Goal: Information Seeking & Learning: Learn about a topic

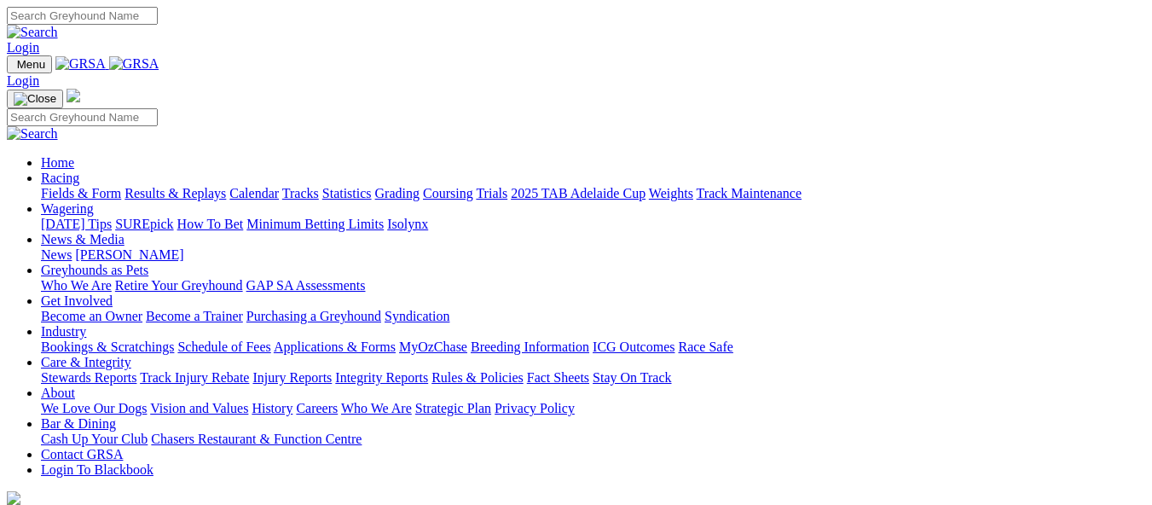
click at [79, 171] on link "Racing" at bounding box center [60, 178] width 38 height 15
click at [279, 186] on link "Calendar" at bounding box center [253, 193] width 49 height 15
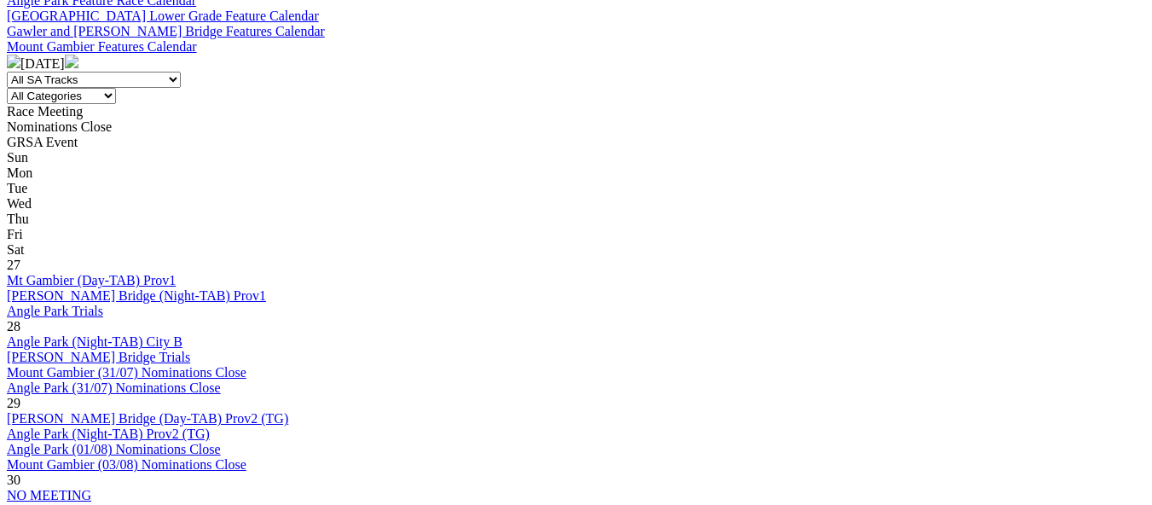
scroll to position [853, 0]
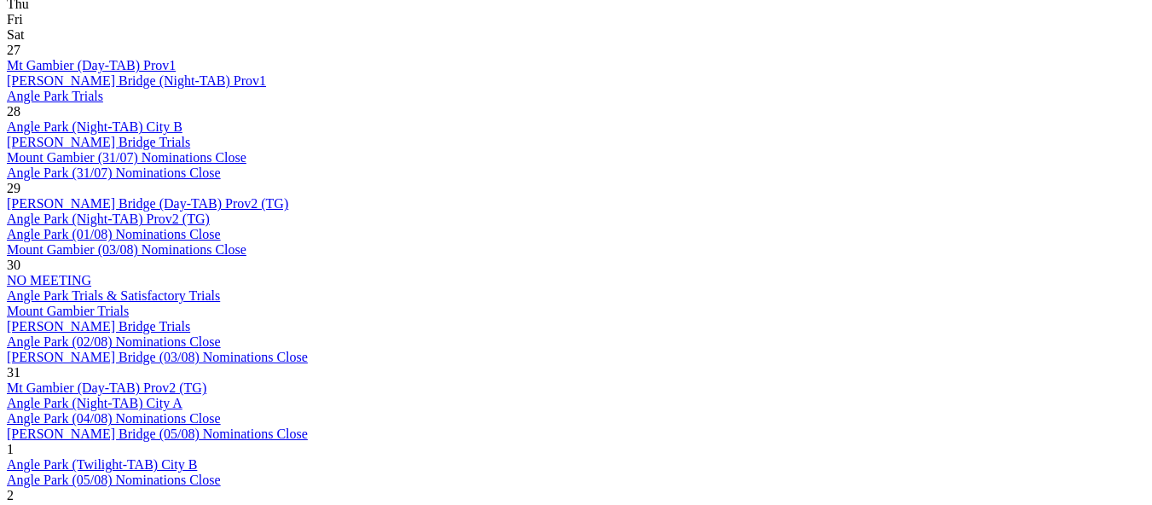
scroll to position [853, 0]
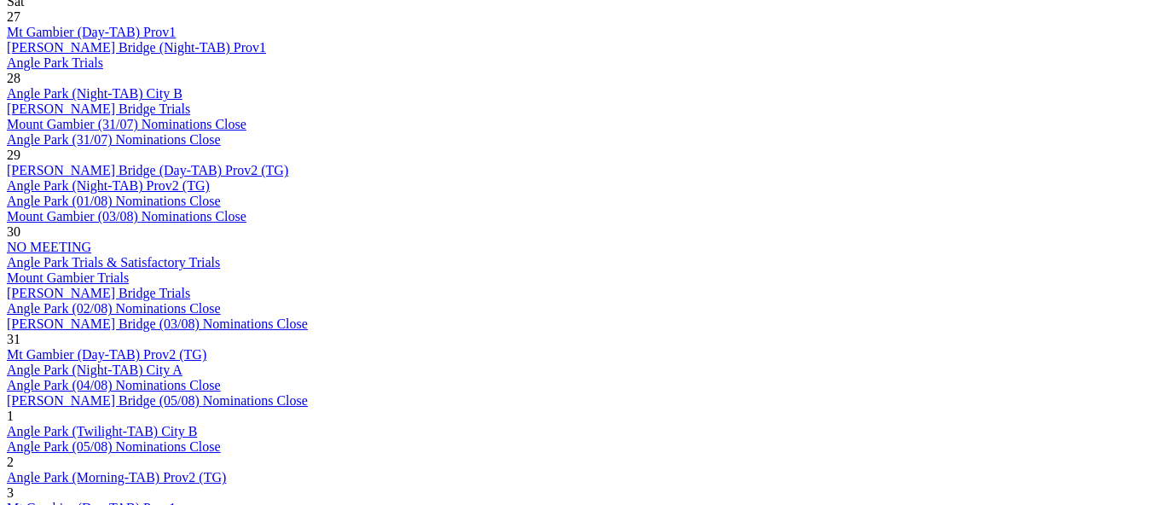
scroll to position [1024, 0]
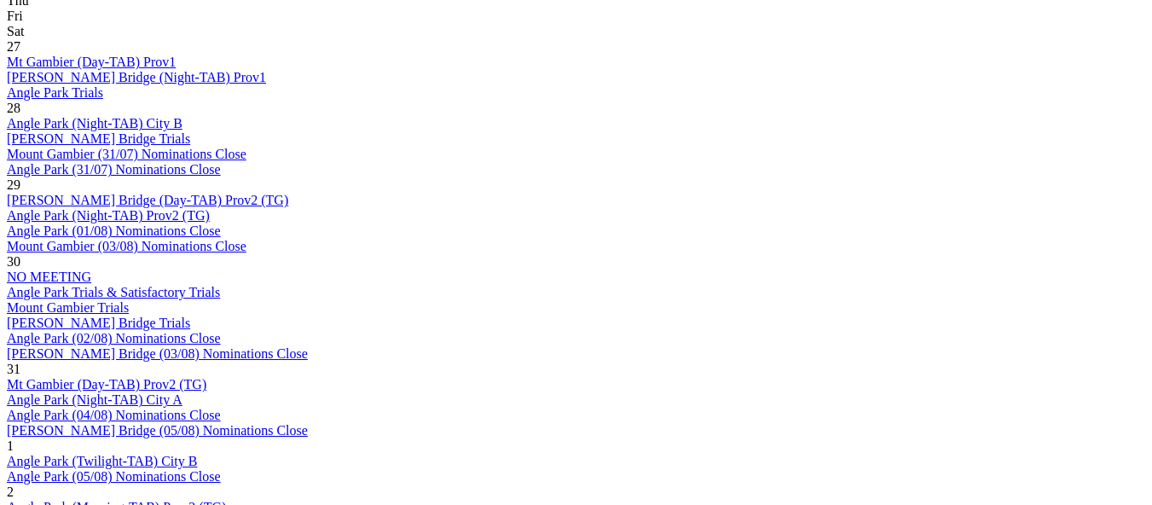
scroll to position [938, 0]
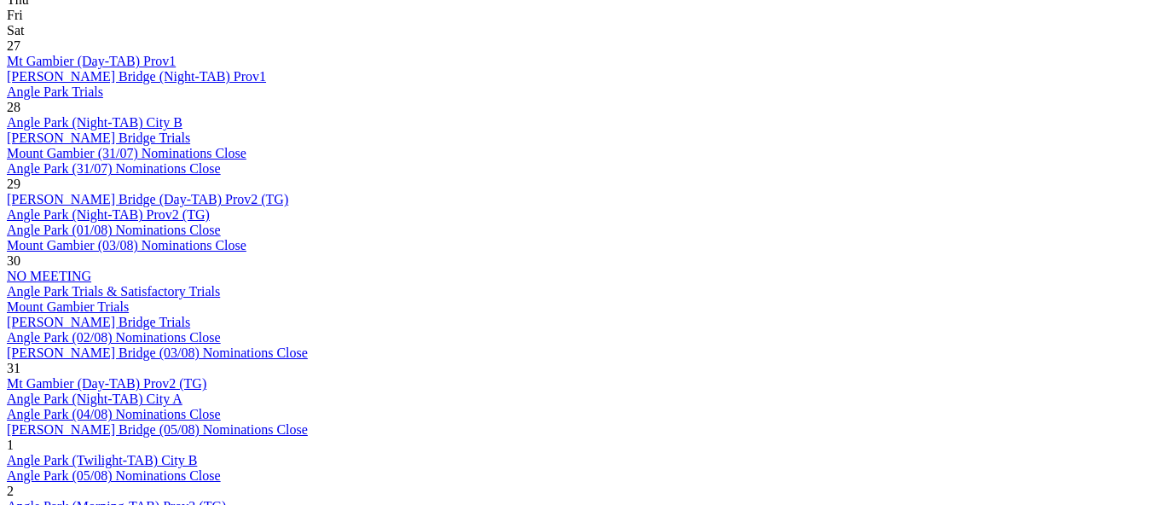
scroll to position [938, 0]
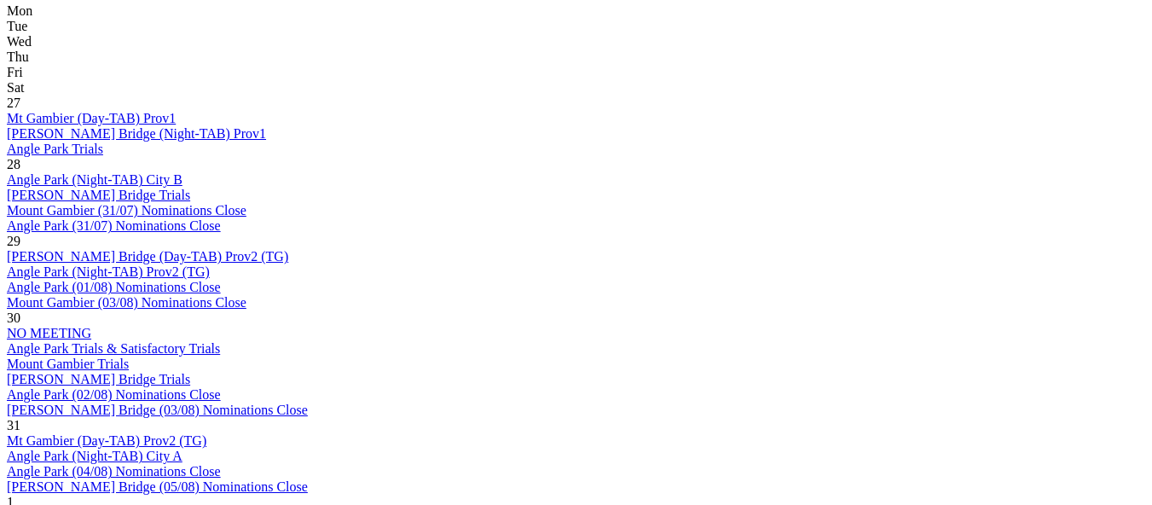
scroll to position [853, 0]
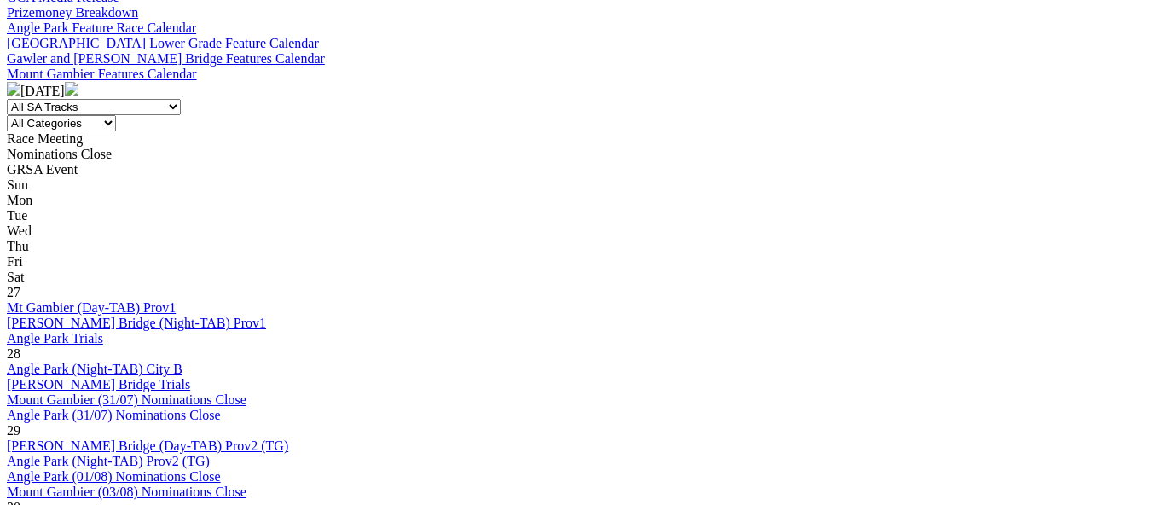
scroll to position [682, 0]
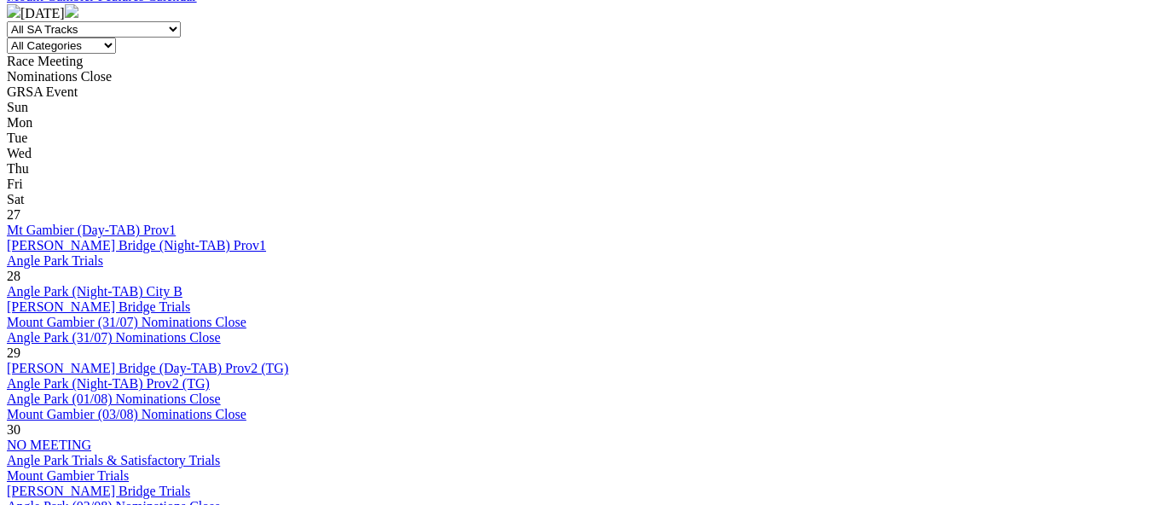
scroll to position [853, 0]
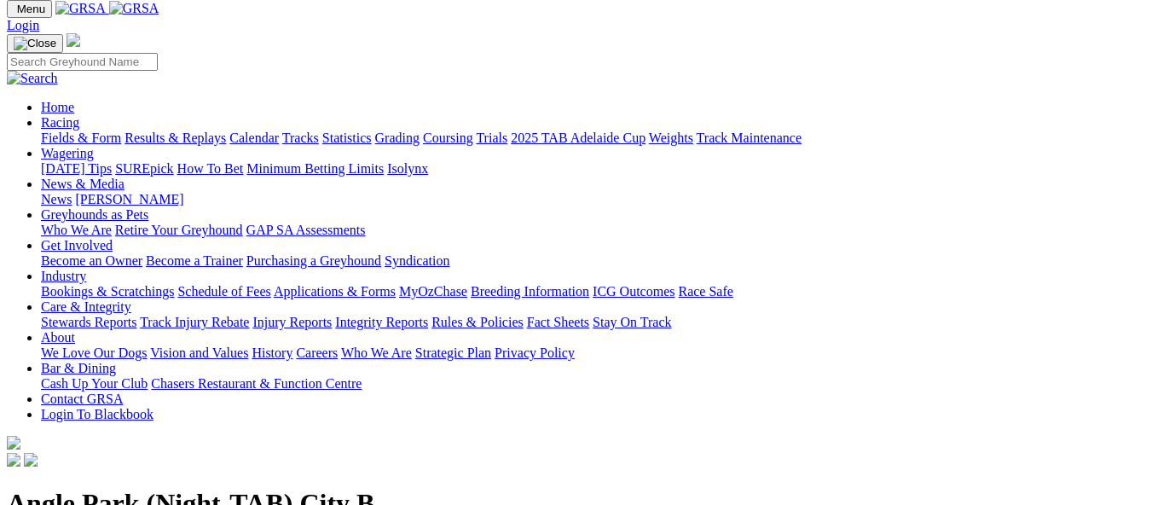
scroll to position [85, 0]
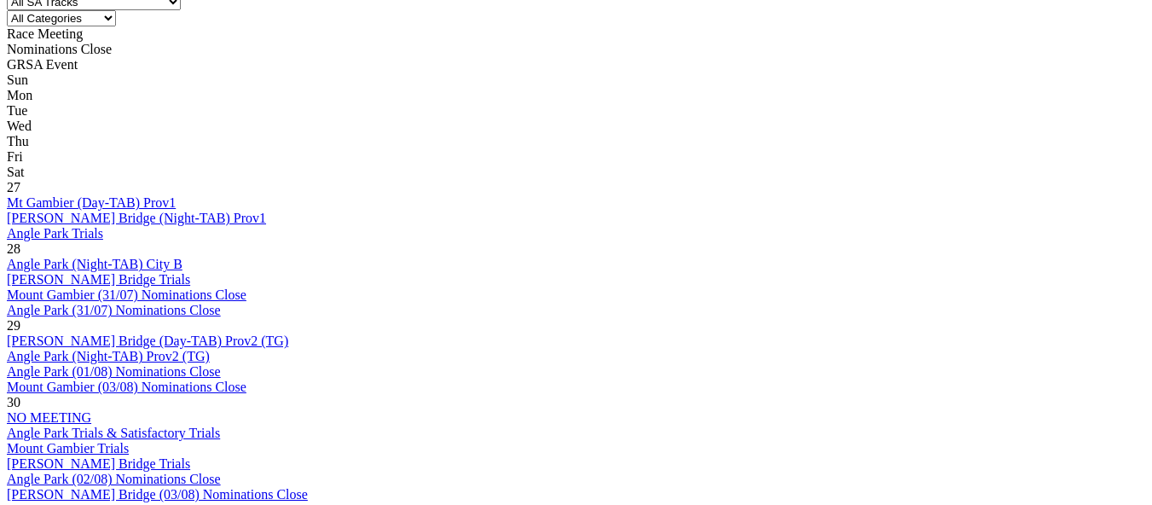
scroll to position [853, 0]
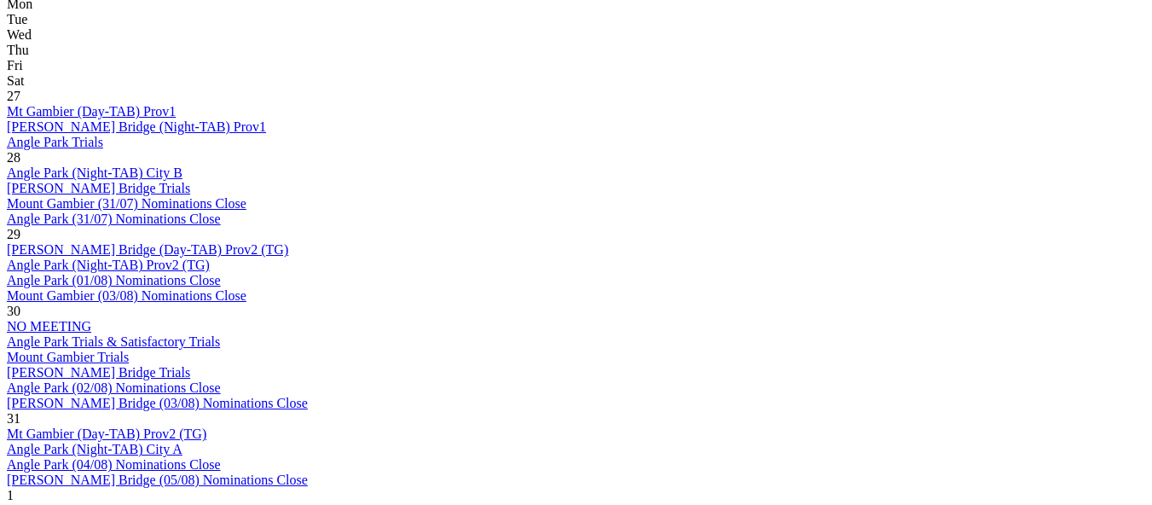
scroll to position [853, 0]
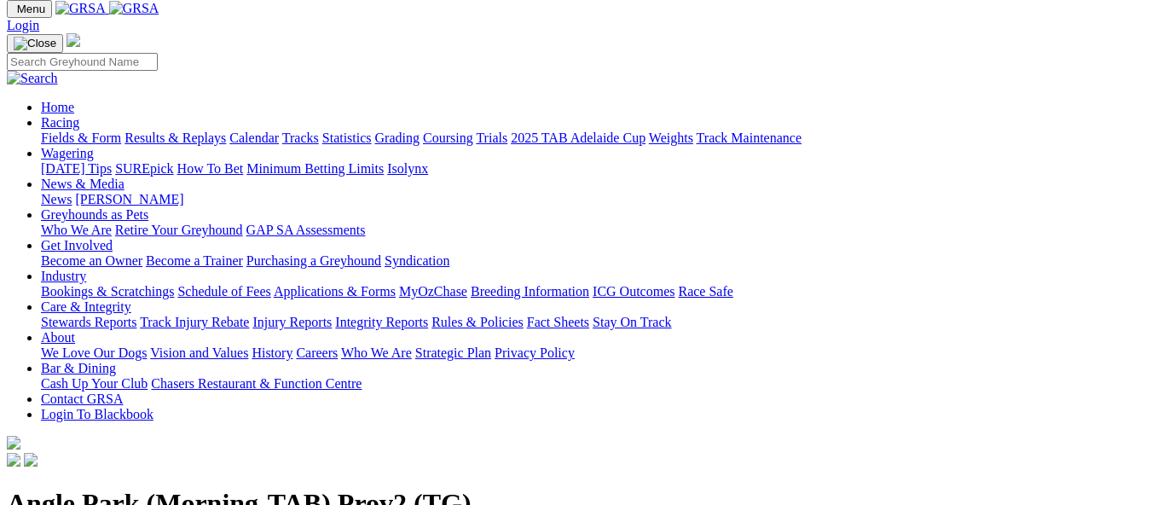
scroll to position [85, 0]
